Goal: Entertainment & Leisure: Browse casually

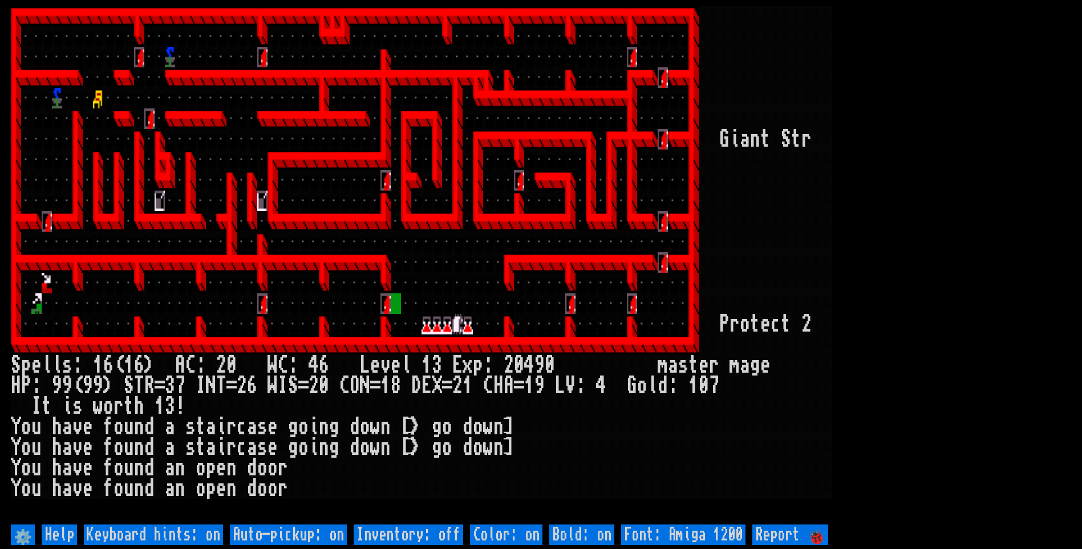
click at [290, 538] on off "Auto-pickup: on" at bounding box center [288, 534] width 117 height 21
type off "Auto-pickup: off"
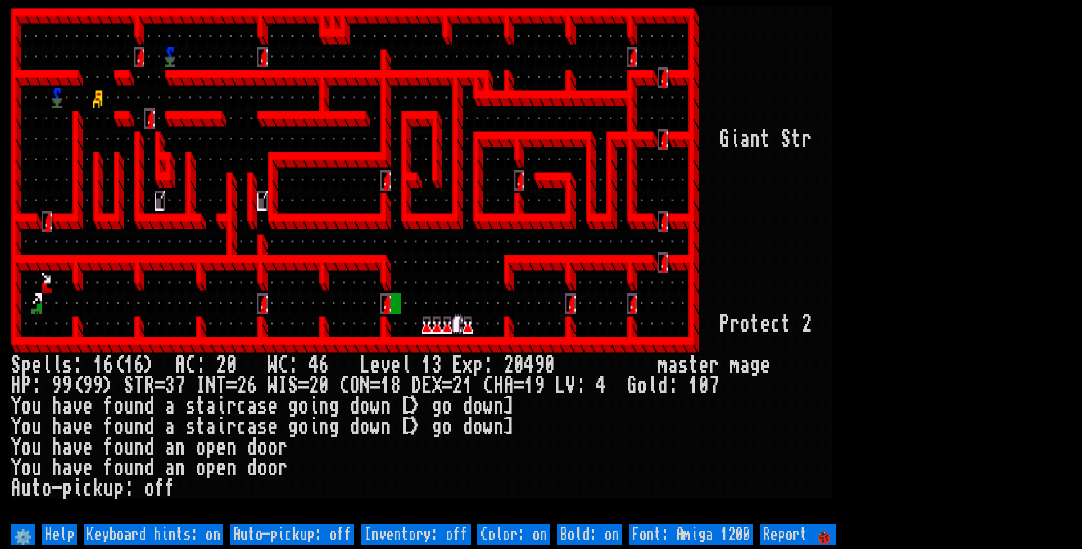
click at [1071, 47] on larn at bounding box center [541, 264] width 1061 height 516
